Goal: Task Accomplishment & Management: Manage account settings

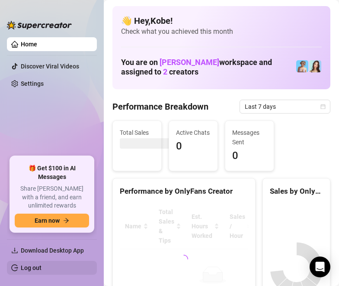
click at [21, 267] on link "Log out" at bounding box center [31, 267] width 21 height 7
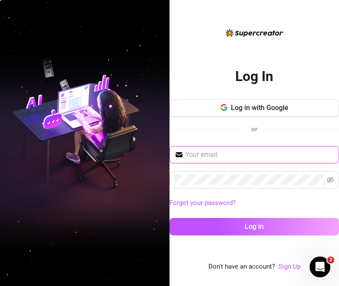
click at [235, 151] on input "text" at bounding box center [259, 154] width 149 height 10
type input "[EMAIL_ADDRESS][DOMAIN_NAME]"
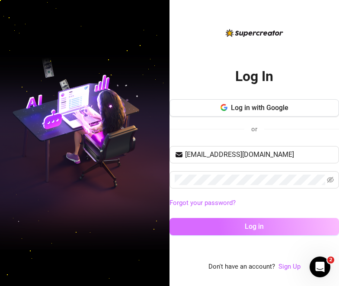
click at [241, 234] on button "Log in" at bounding box center [255, 226] width 170 height 17
